Goal: Communication & Community: Answer question/provide support

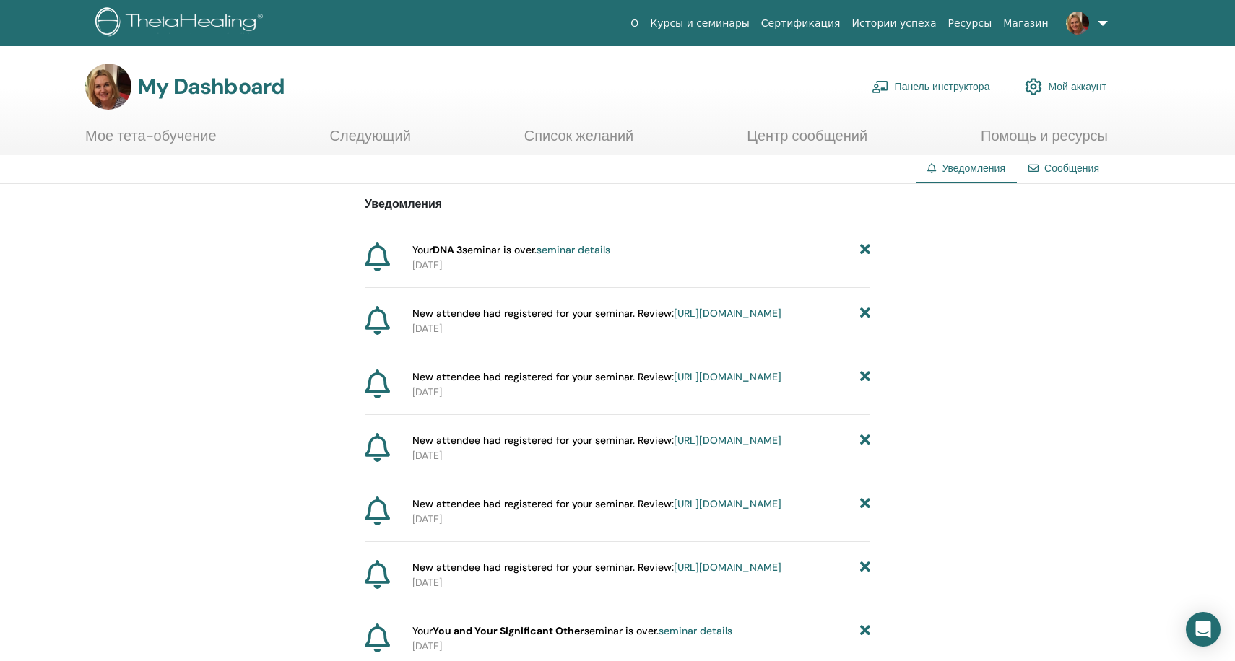
click at [944, 83] on link "Панель инструктора" at bounding box center [930, 87] width 118 height 32
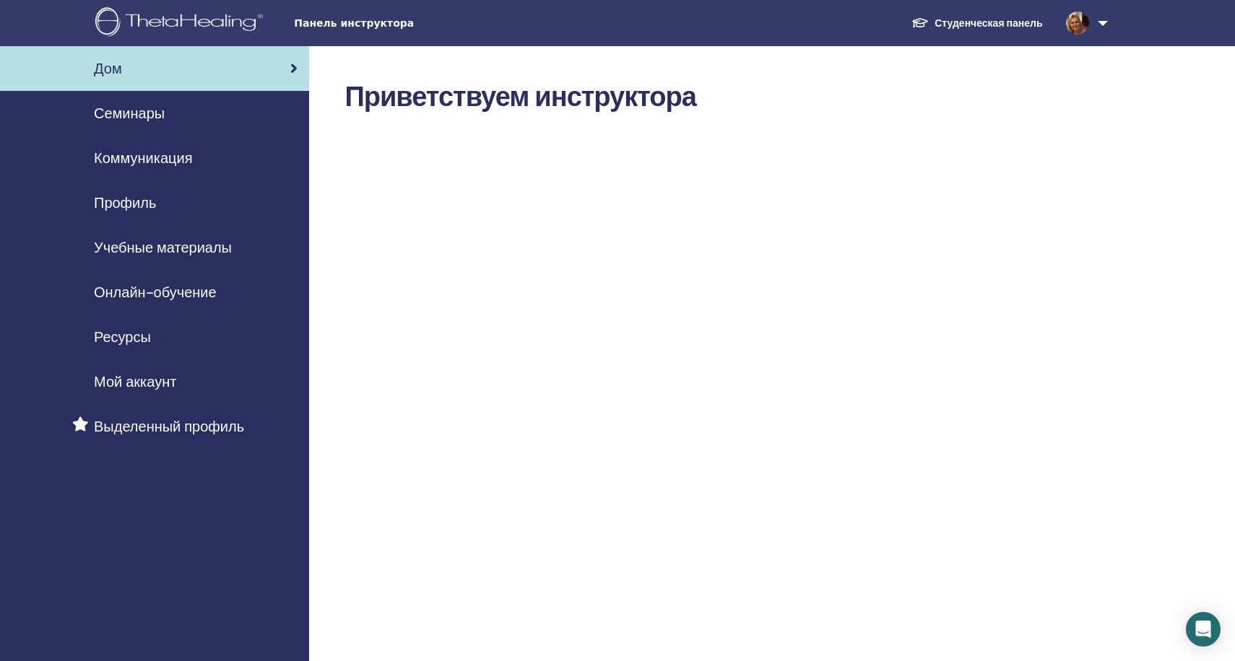
click at [178, 155] on span "Коммуникация" at bounding box center [143, 158] width 98 height 22
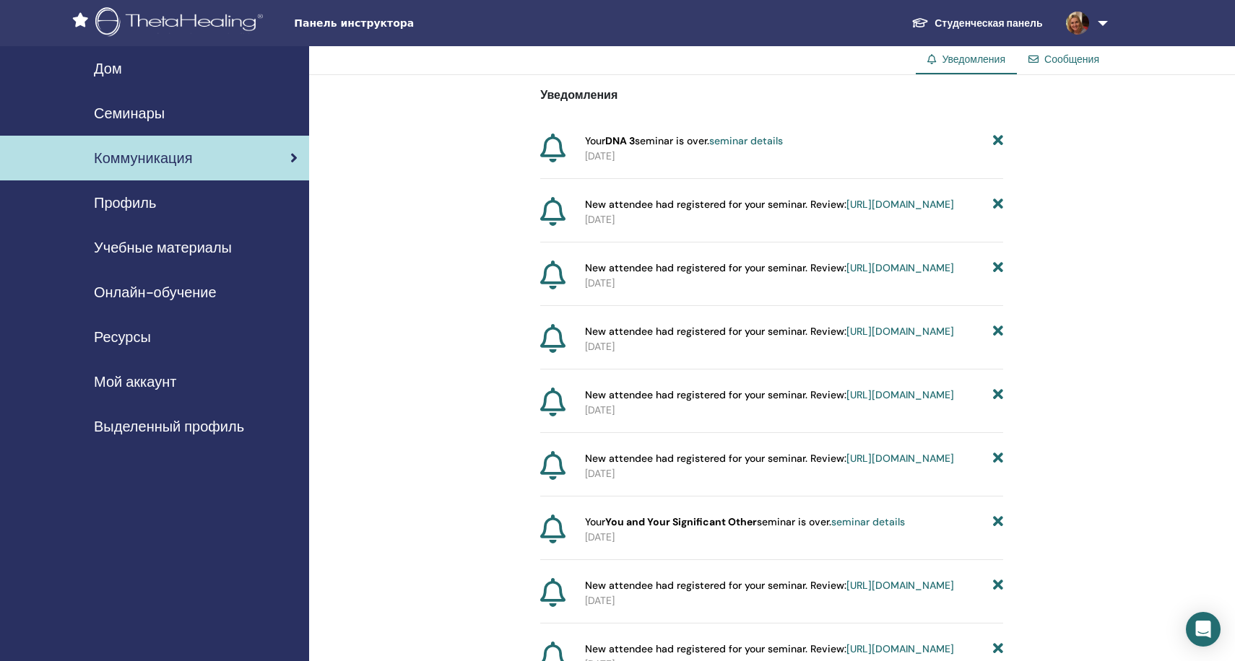
click at [1078, 57] on link "Сообщения" at bounding box center [1071, 59] width 55 height 13
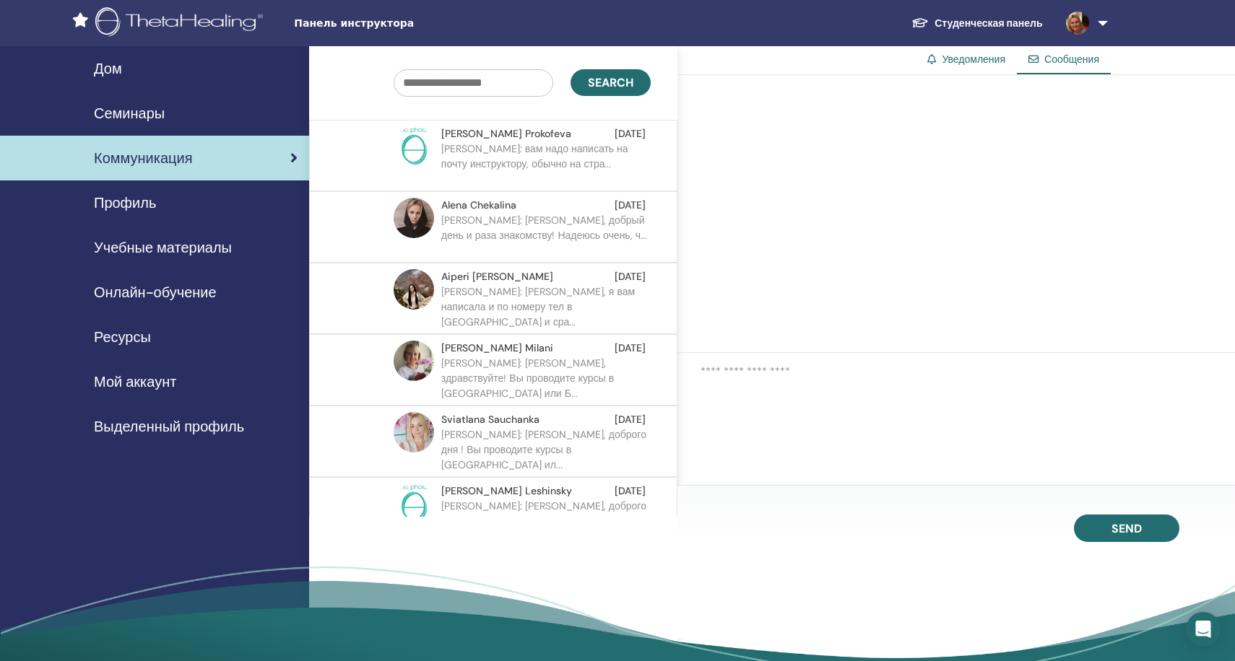
click at [521, 155] on p "Olga: вам надо написать на почту инструктору, обычно на стра..." at bounding box center [545, 163] width 209 height 43
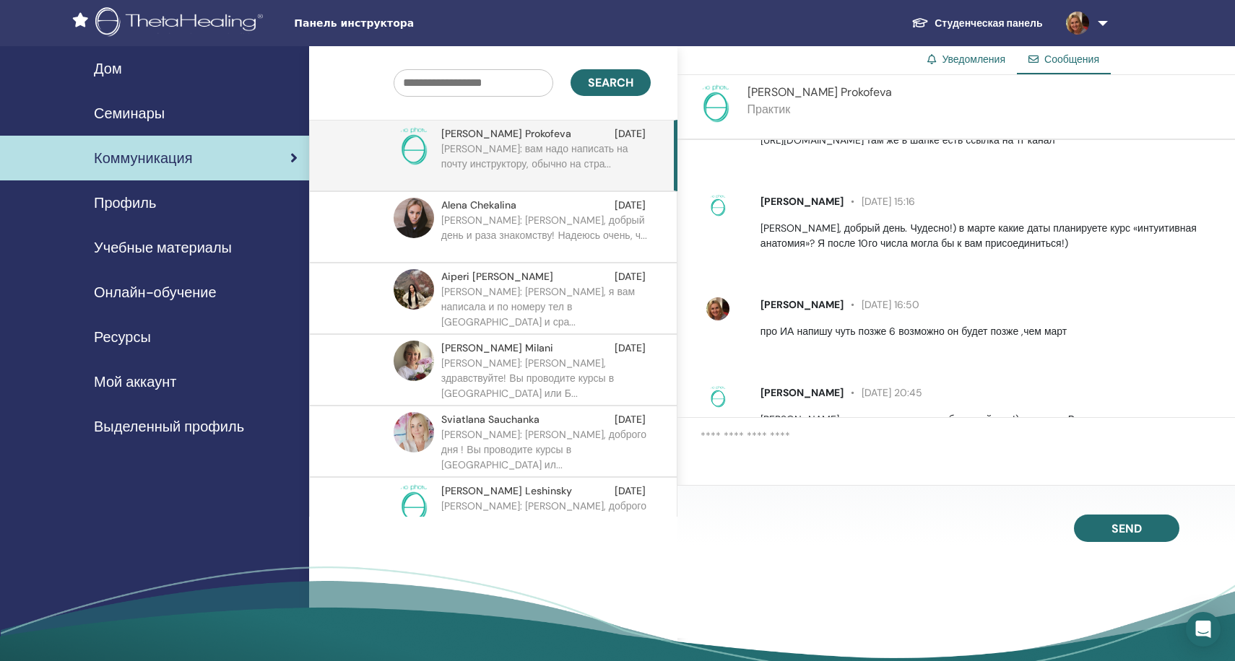
scroll to position [455, 0]
